Goal: Information Seeking & Learning: Learn about a topic

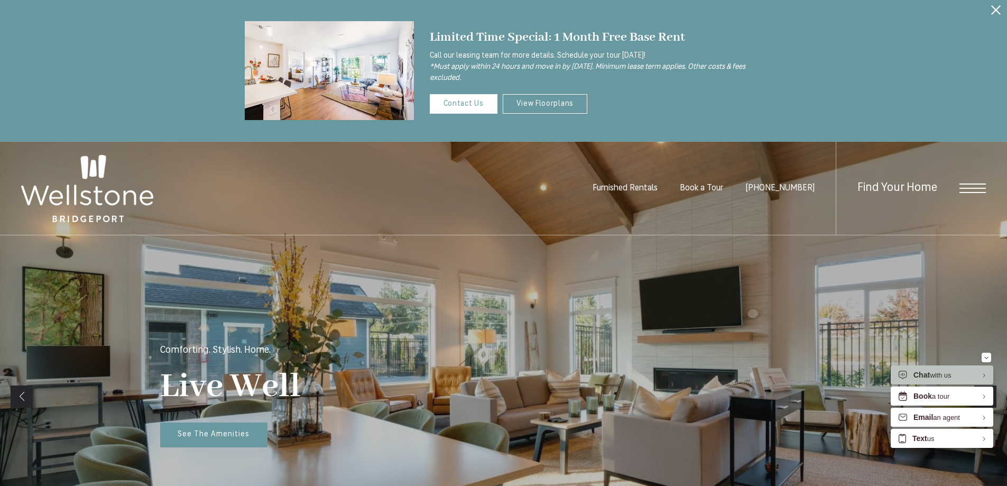
click at [977, 184] on span "Open Menu" at bounding box center [972, 183] width 26 height 1
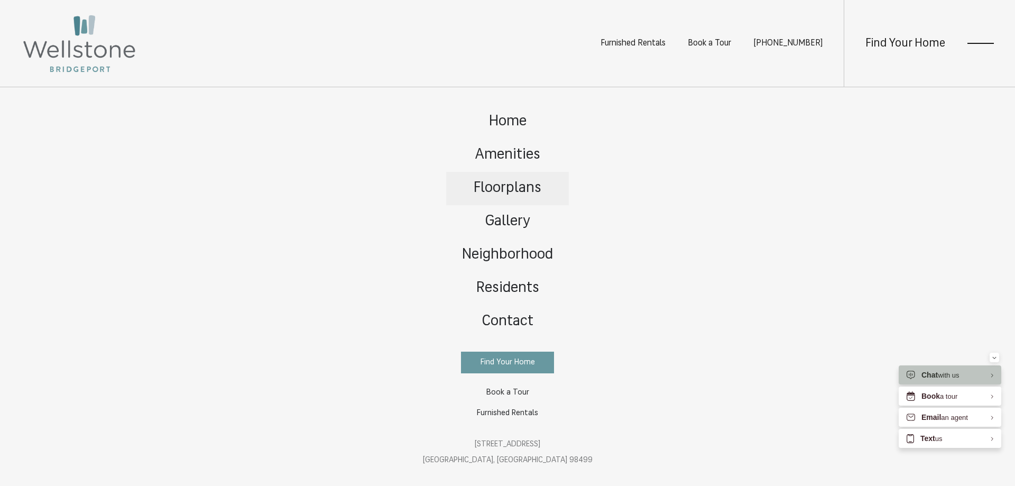
click at [519, 187] on span "Floorplans" at bounding box center [508, 188] width 68 height 15
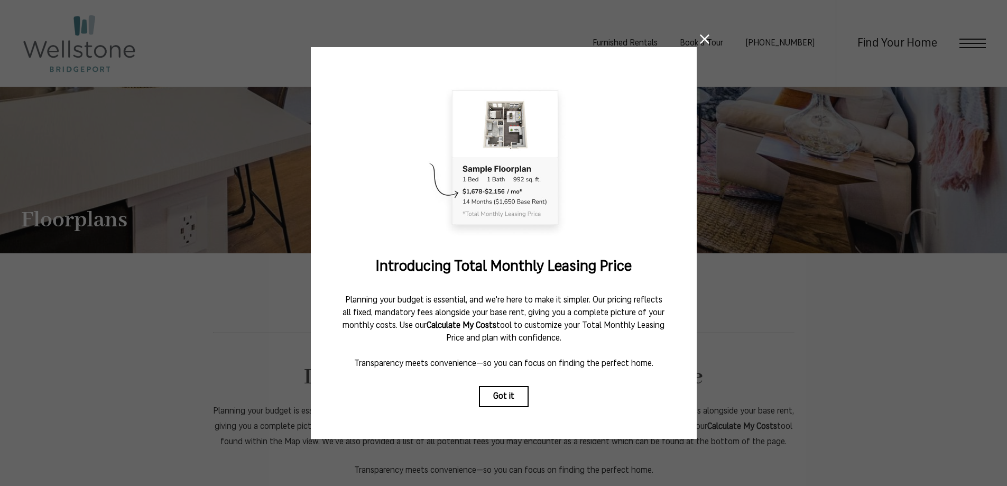
scroll to position [159, 0]
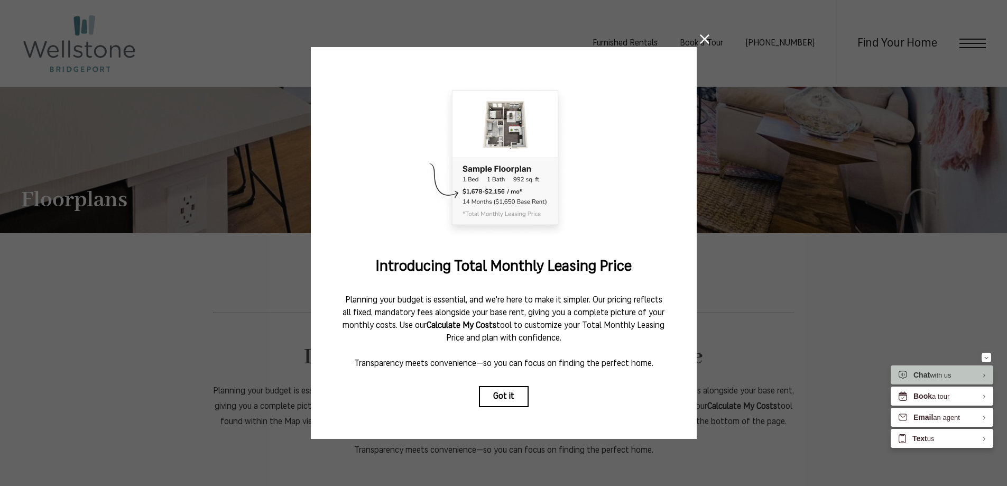
click at [705, 34] on icon at bounding box center [705, 39] width 10 height 10
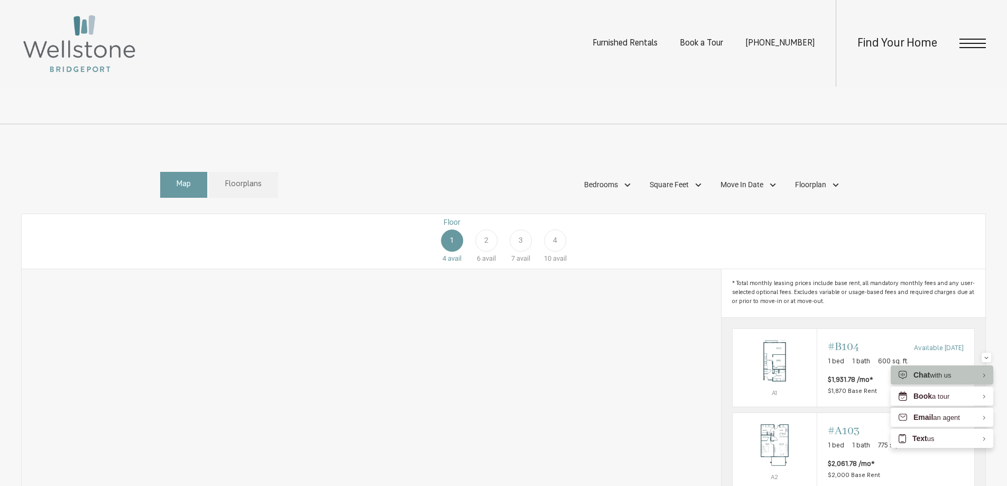
scroll to position [634, 0]
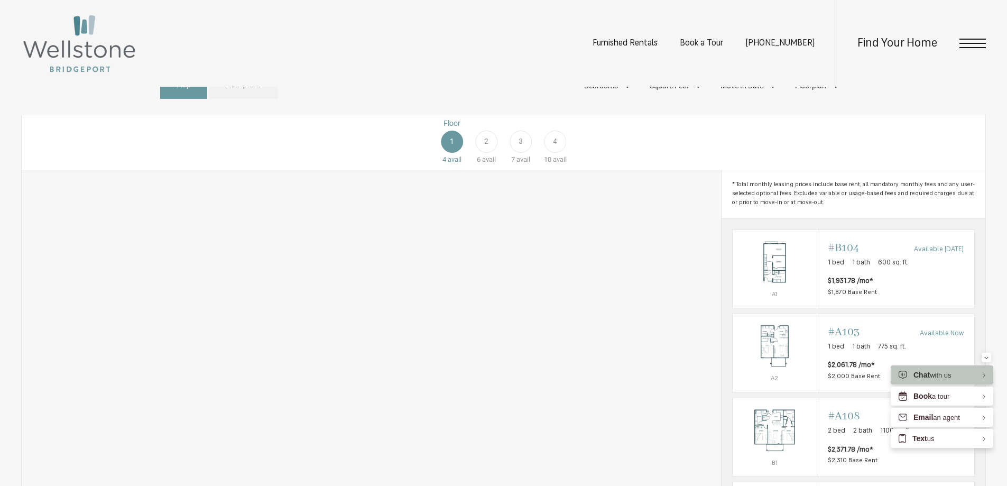
click at [490, 152] on div "2" at bounding box center [486, 142] width 22 height 22
click at [523, 153] on div "3" at bounding box center [521, 142] width 22 height 22
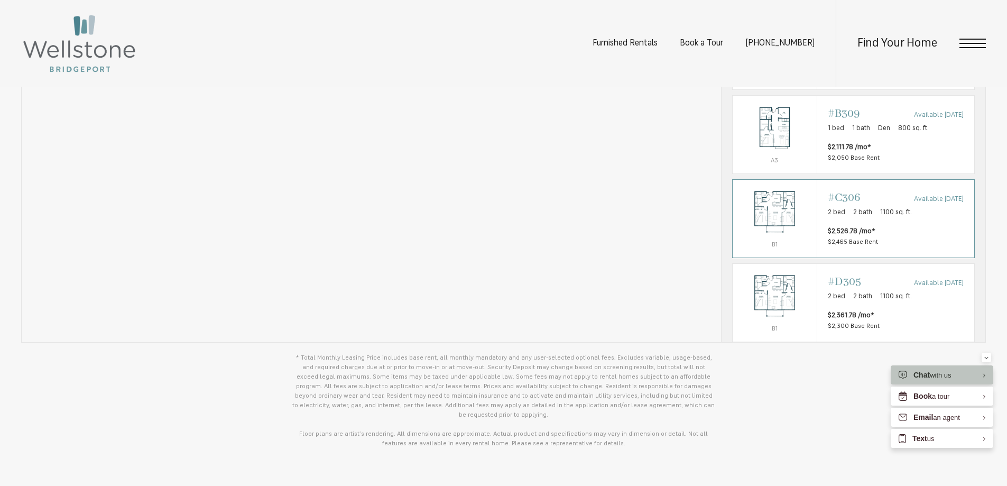
scroll to position [119, 0]
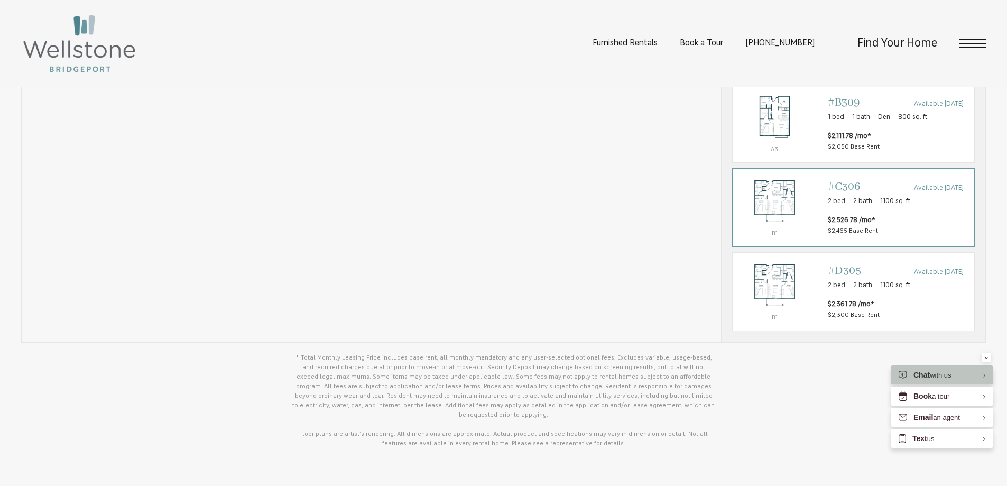
click at [782, 208] on img "View #C306" at bounding box center [775, 200] width 84 height 53
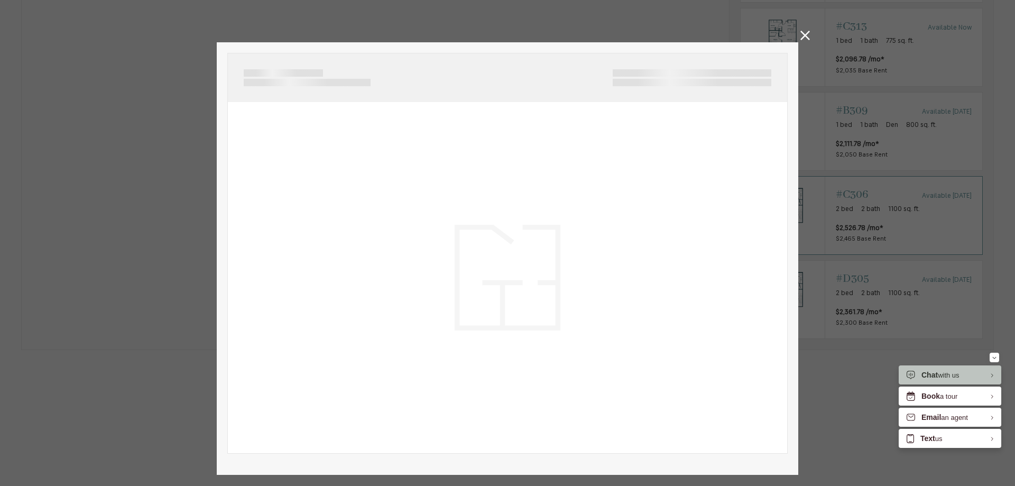
scroll to position [115, 0]
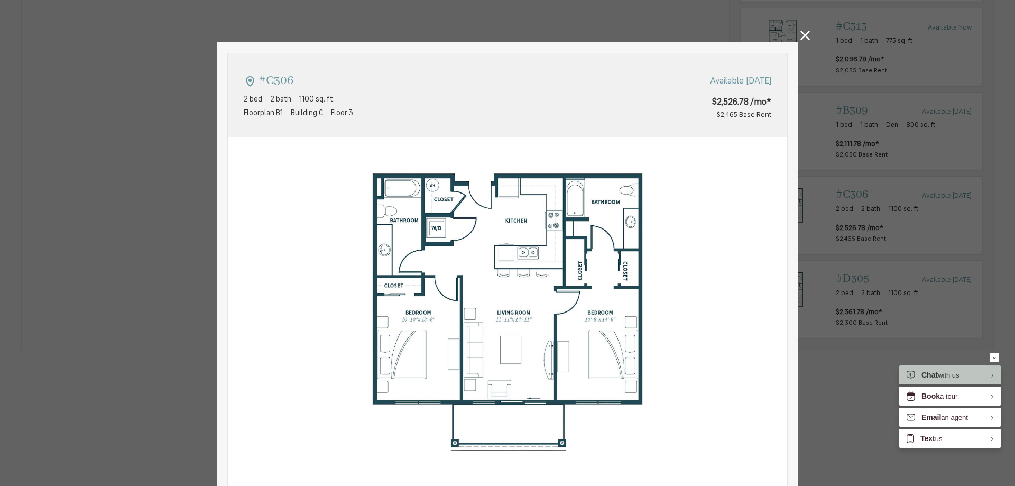
type input "**********"
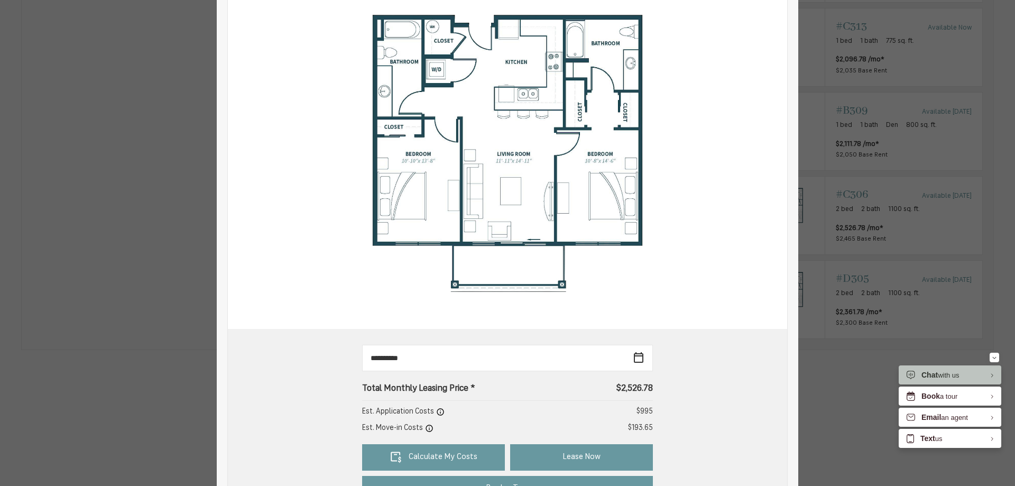
scroll to position [0, 0]
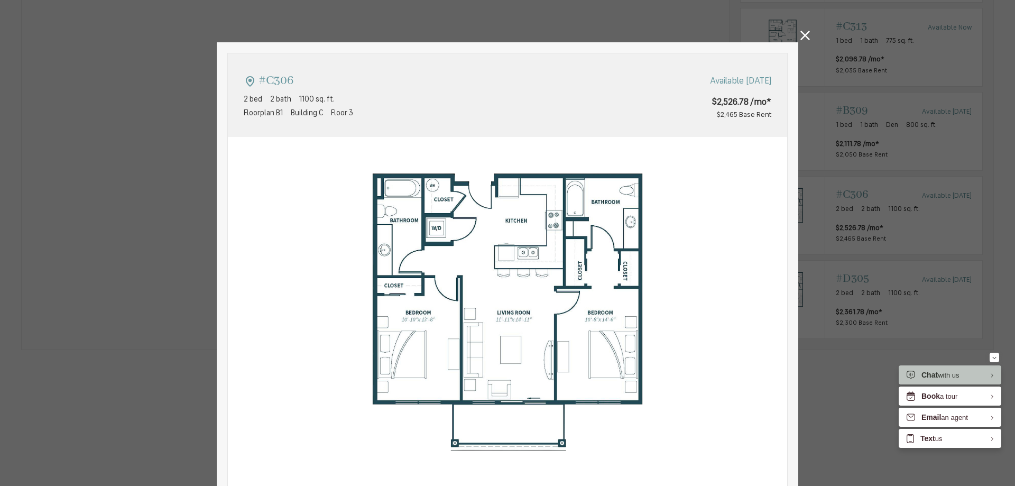
click at [802, 37] on icon at bounding box center [805, 36] width 10 height 10
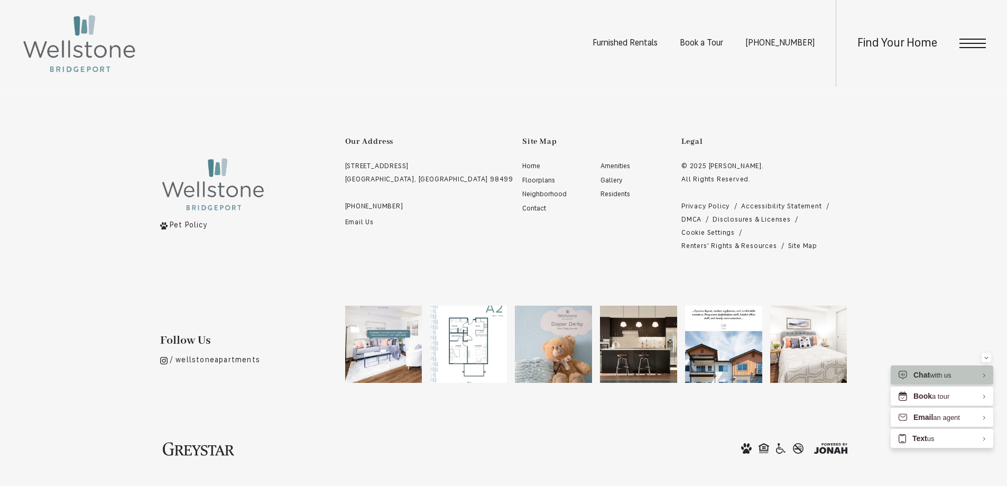
scroll to position [2484, 0]
